Goal: Check status: Check status

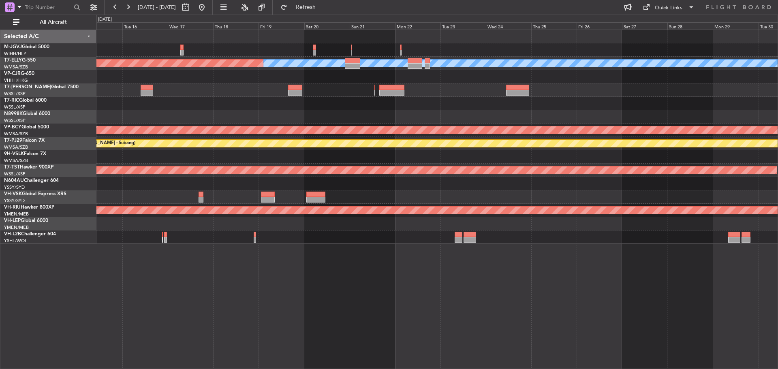
click at [259, 80] on div at bounding box center [436, 76] width 681 height 13
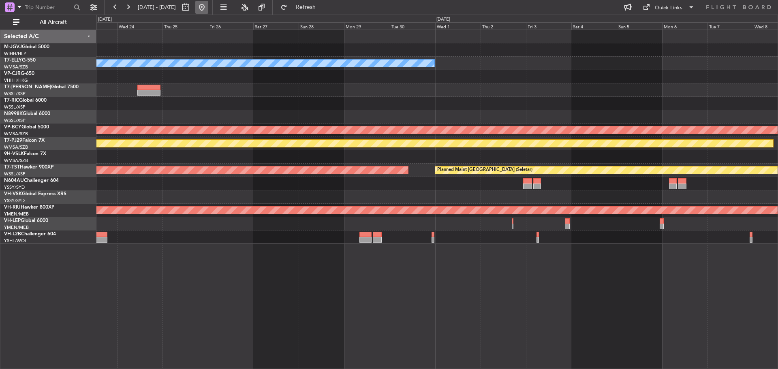
click at [208, 4] on button at bounding box center [201, 7] width 13 height 13
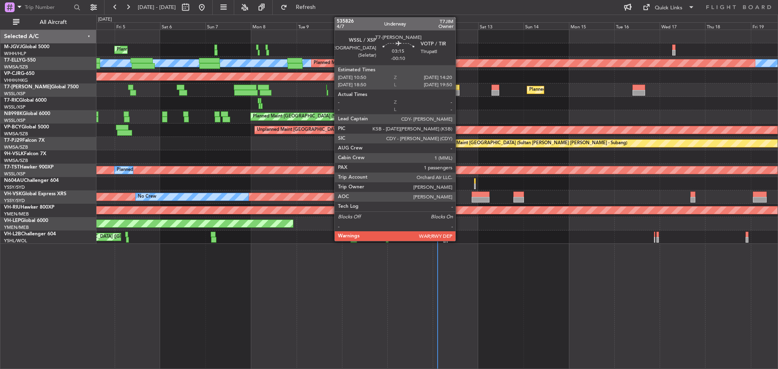
click at [459, 92] on div at bounding box center [456, 93] width 7 height 6
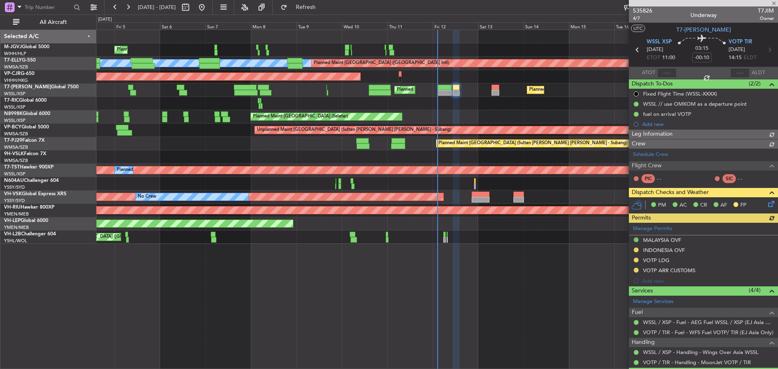
type input "[PERSON_NAME] (KYA)"
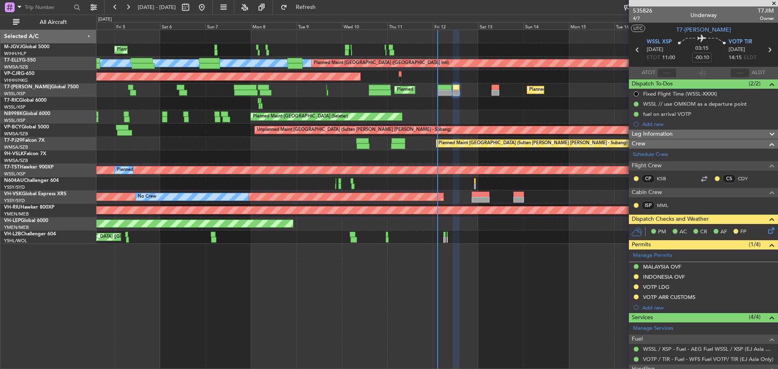
click at [424, 94] on div "Planned Maint [GEOGRAPHIC_DATA] (Seletar) Planned Maint [GEOGRAPHIC_DATA] (Al M…" at bounding box center [436, 89] width 681 height 13
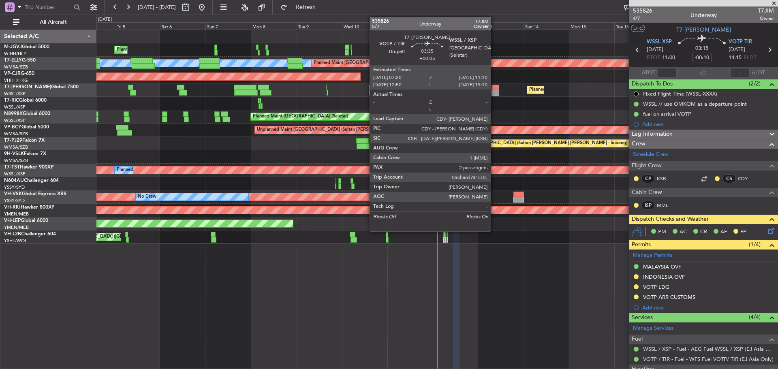
click at [494, 89] on div at bounding box center [495, 88] width 7 height 6
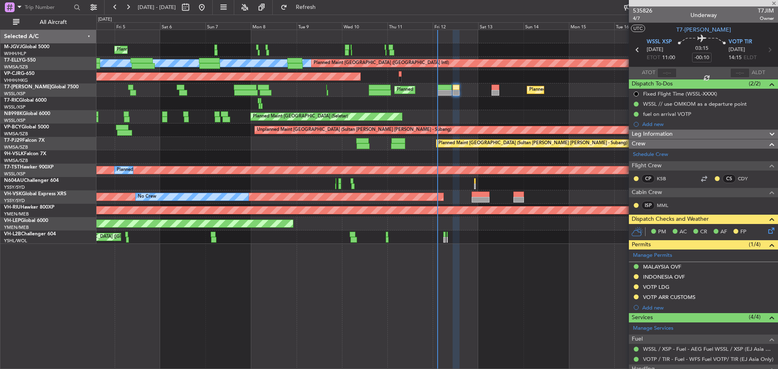
type input "+00:05"
type input "2"
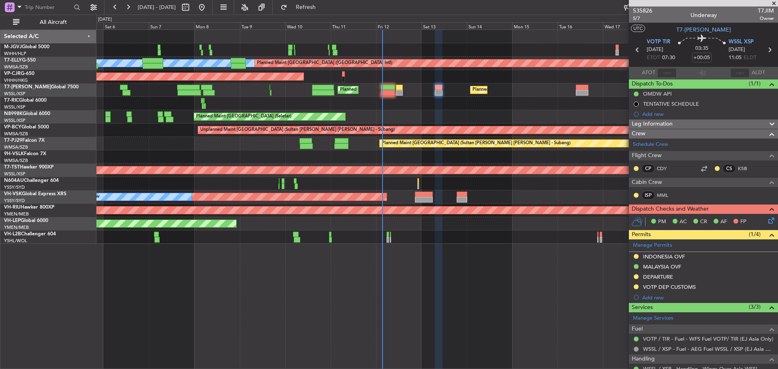
click at [256, 101] on div "Planned Maint [GEOGRAPHIC_DATA] (Seletar) [PERSON_NAME] Planned Maint [GEOGRAPH…" at bounding box center [436, 137] width 681 height 214
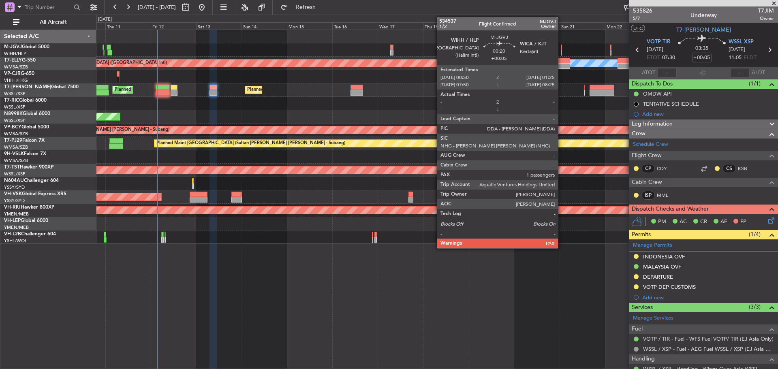
click at [562, 52] on div at bounding box center [561, 53] width 1 height 6
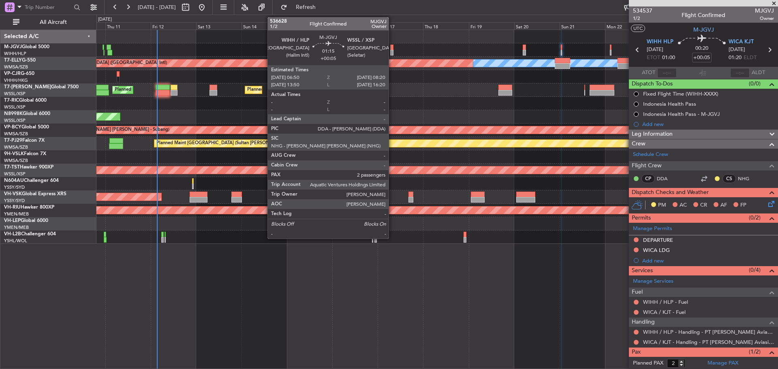
click at [392, 50] on div at bounding box center [391, 53] width 3 height 6
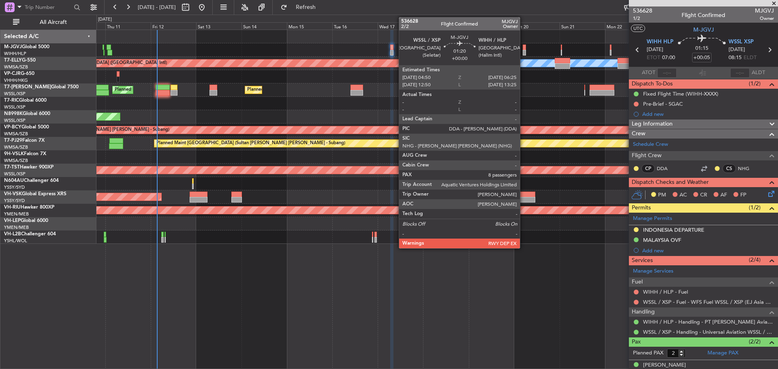
click at [524, 53] on div at bounding box center [524, 53] width 3 height 6
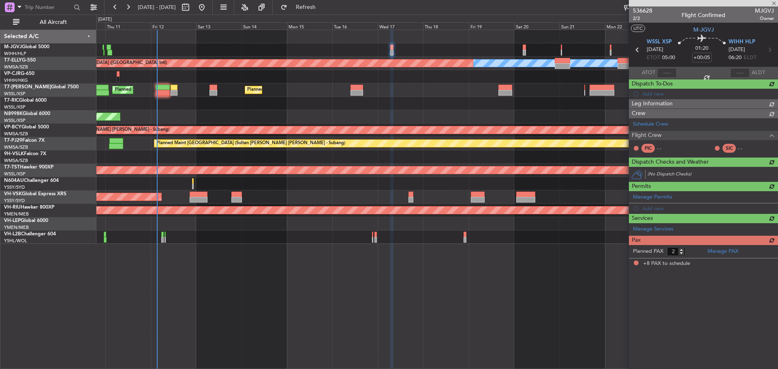
type input "8"
